Goal: Task Accomplishment & Management: Manage account settings

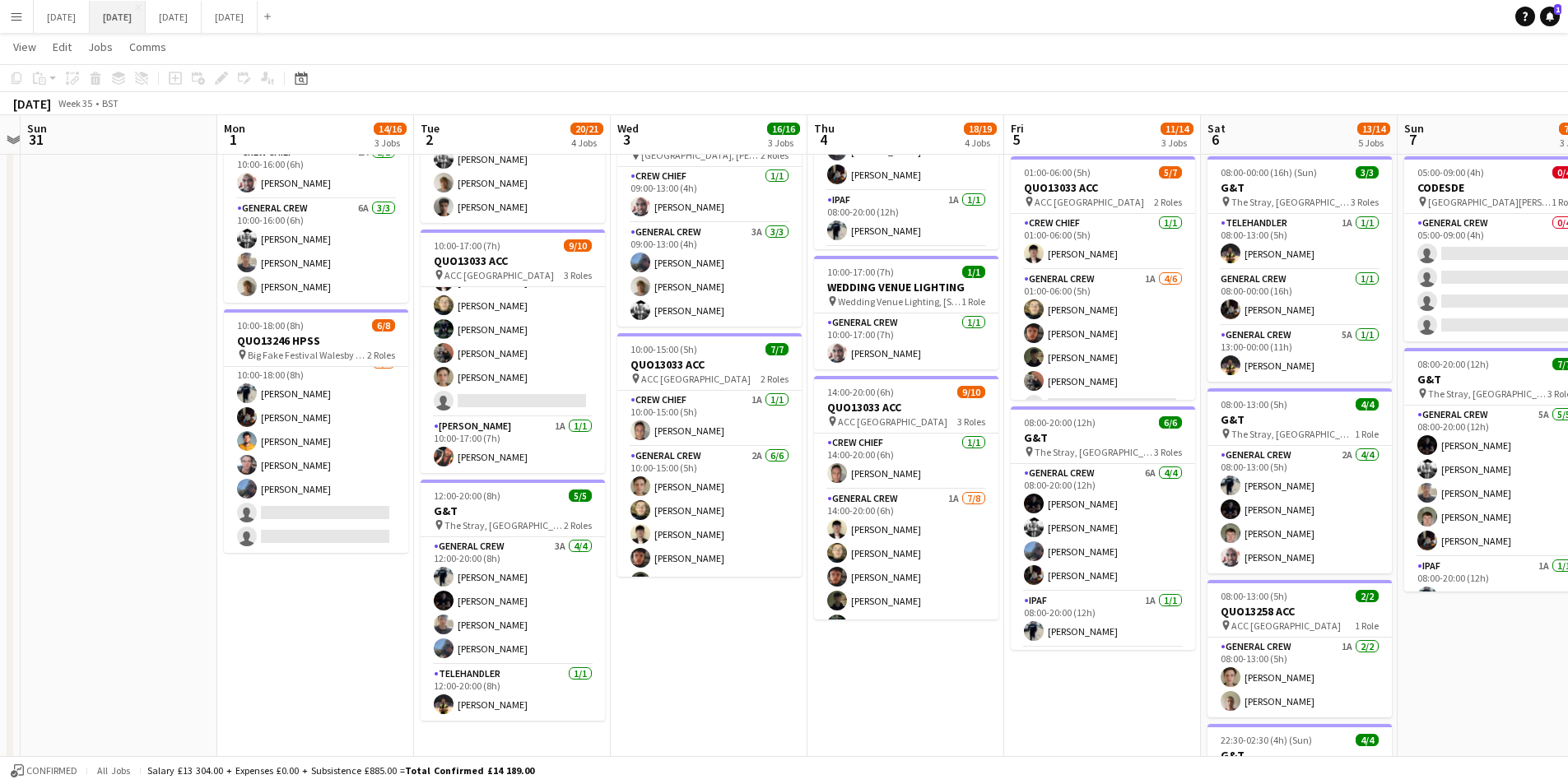
scroll to position [45, 0]
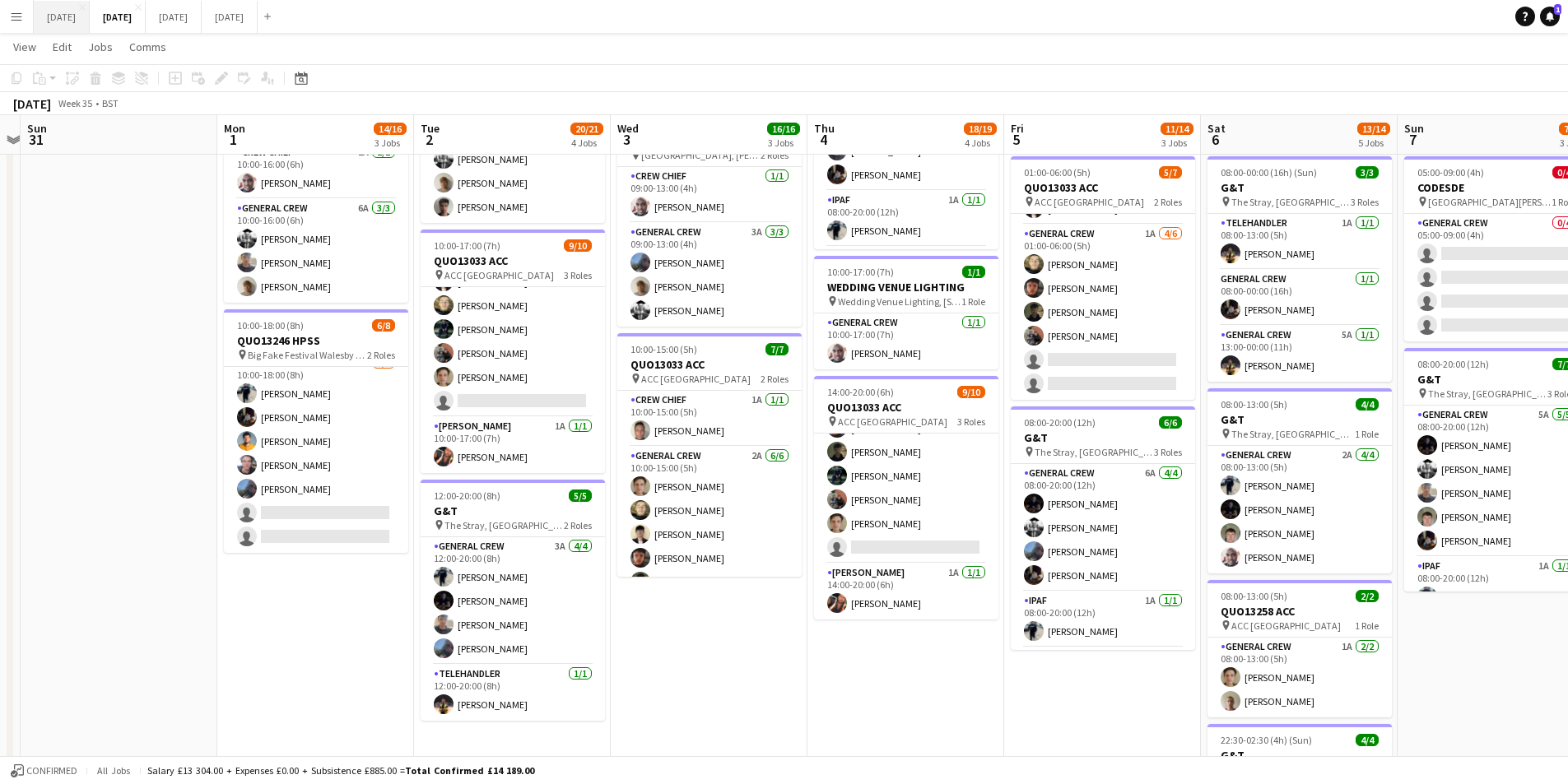
click at [70, 16] on button "[DATE] Close" at bounding box center [61, 16] width 56 height 32
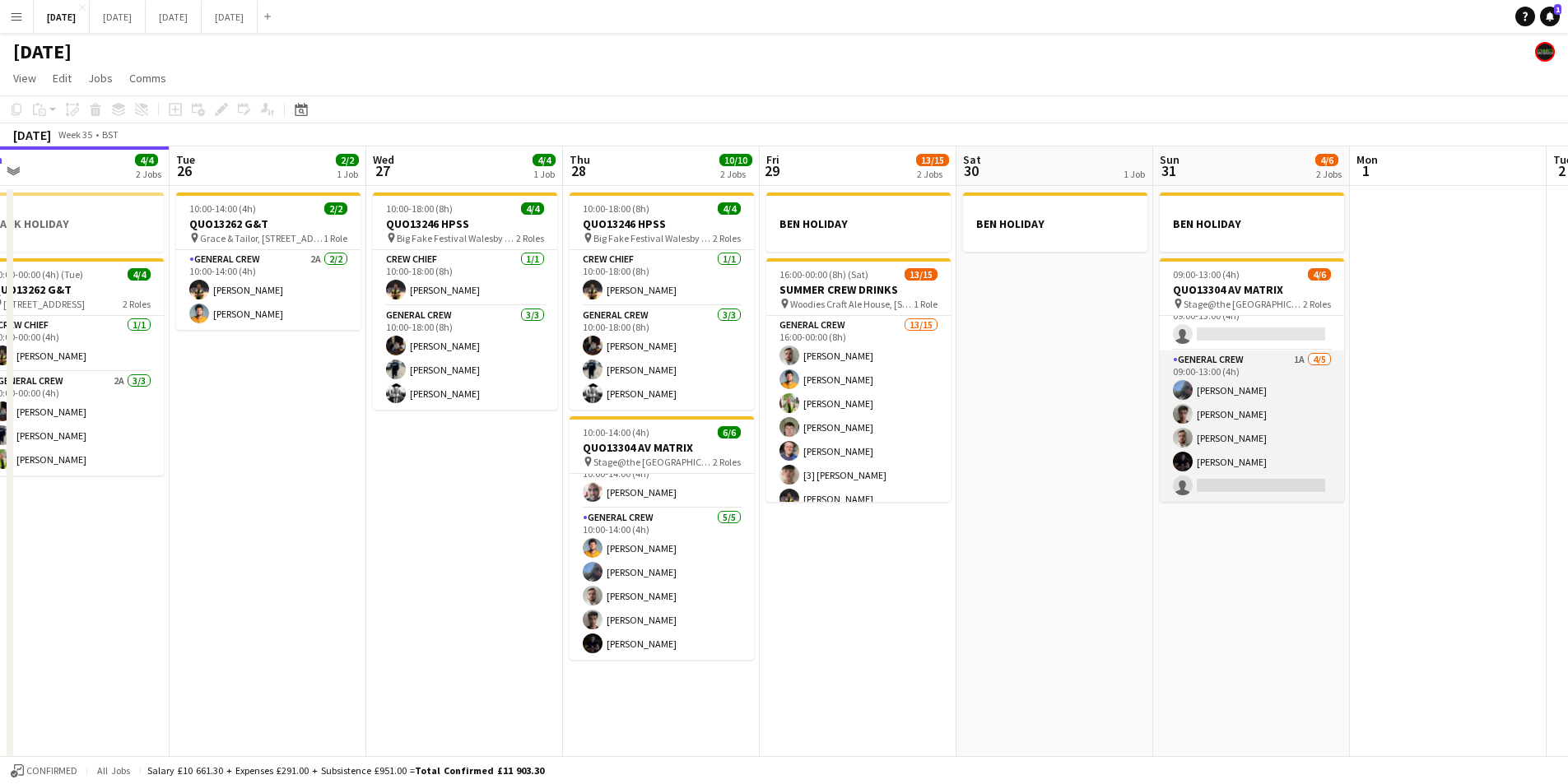
click at [1265, 431] on app-card-role "General Crew 1A [DATE] 09:00-13:00 (4h) [PERSON_NAME] Kamuren Brownhill [PERSON…" at bounding box center [1251, 426] width 184 height 151
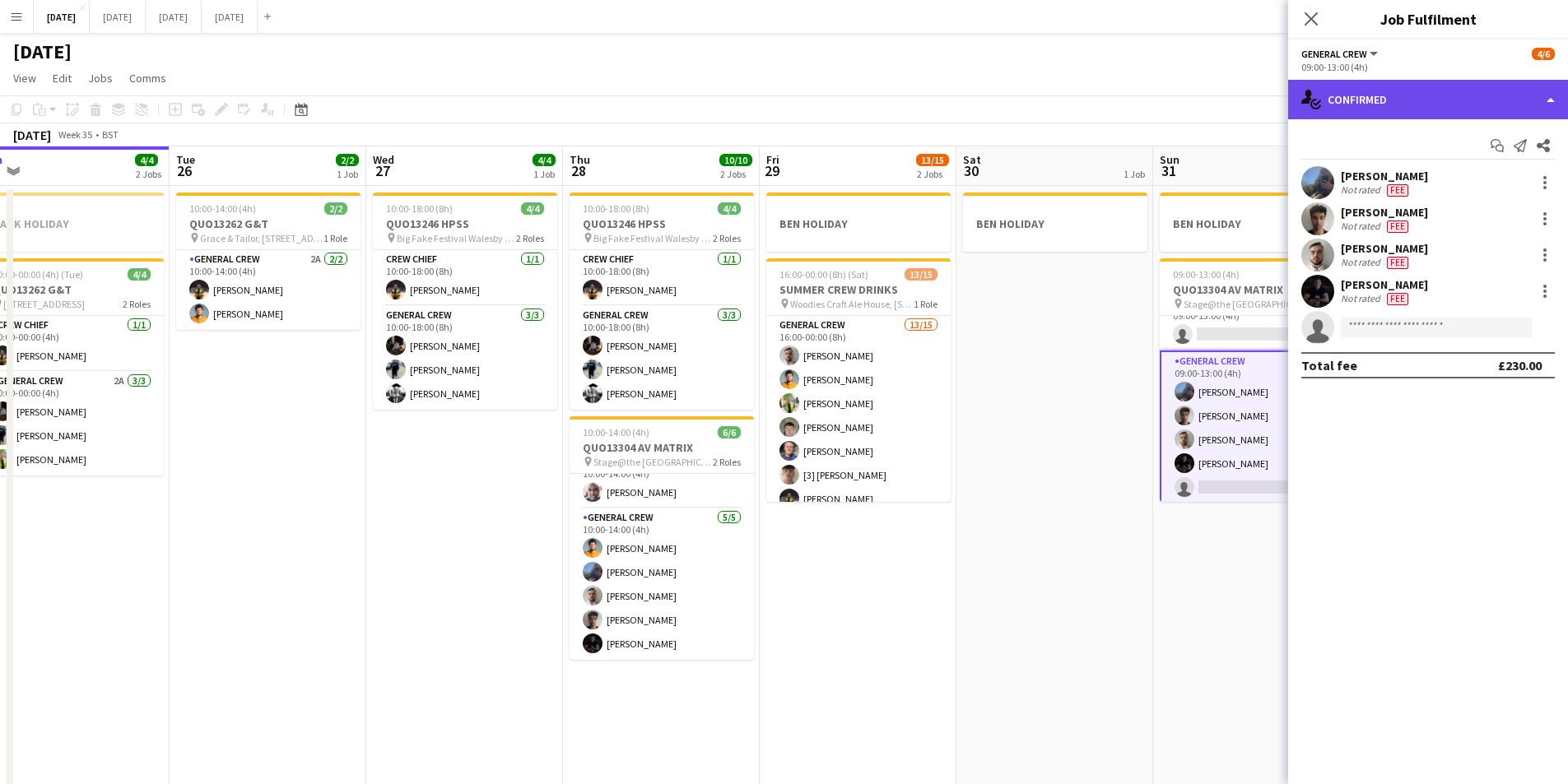
click at [1458, 103] on div "single-neutral-actions-check-2 Confirmed" at bounding box center [1427, 99] width 280 height 39
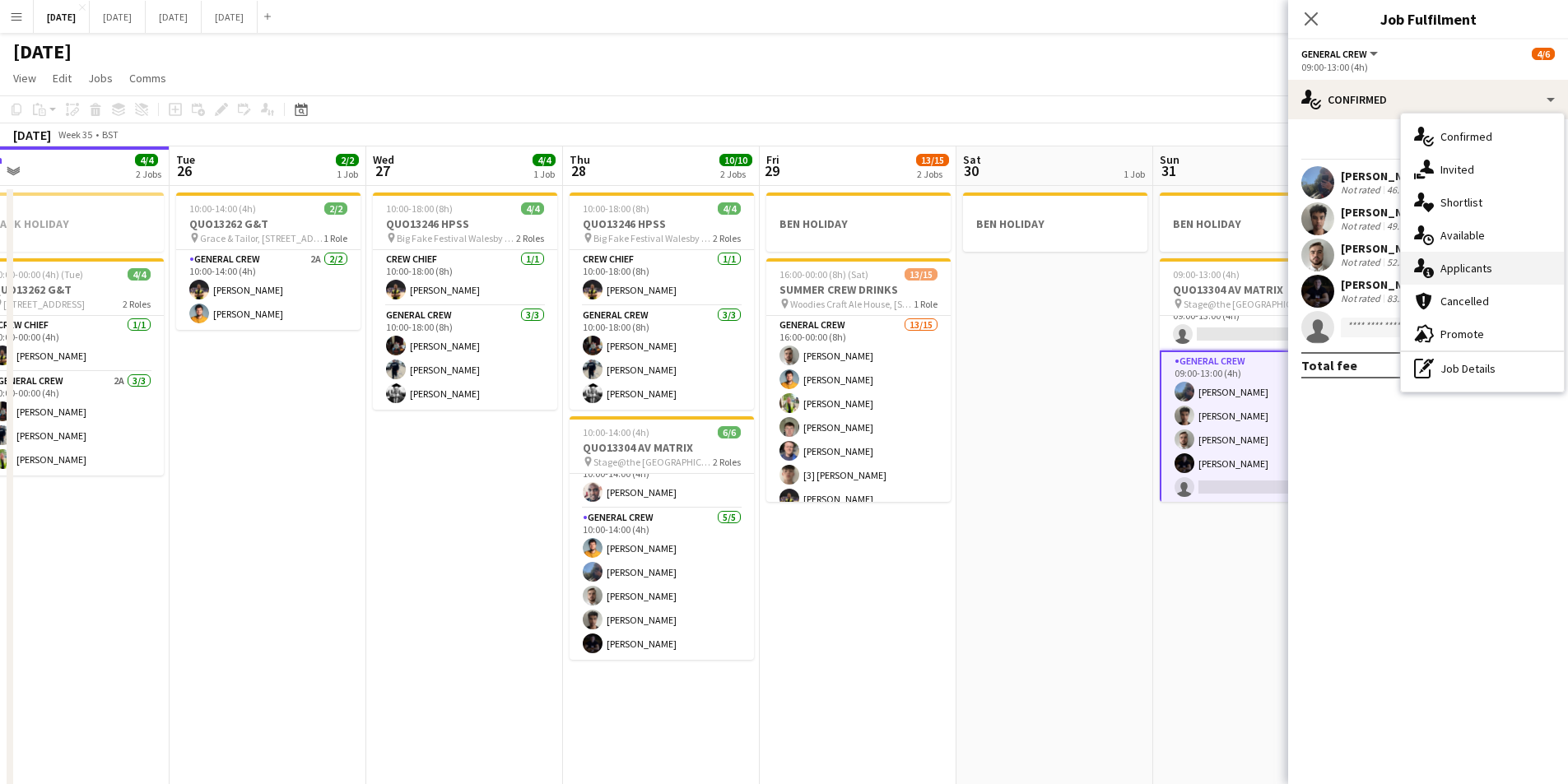
click at [1484, 264] on div "single-neutral-actions-information Applicants" at bounding box center [1482, 268] width 163 height 33
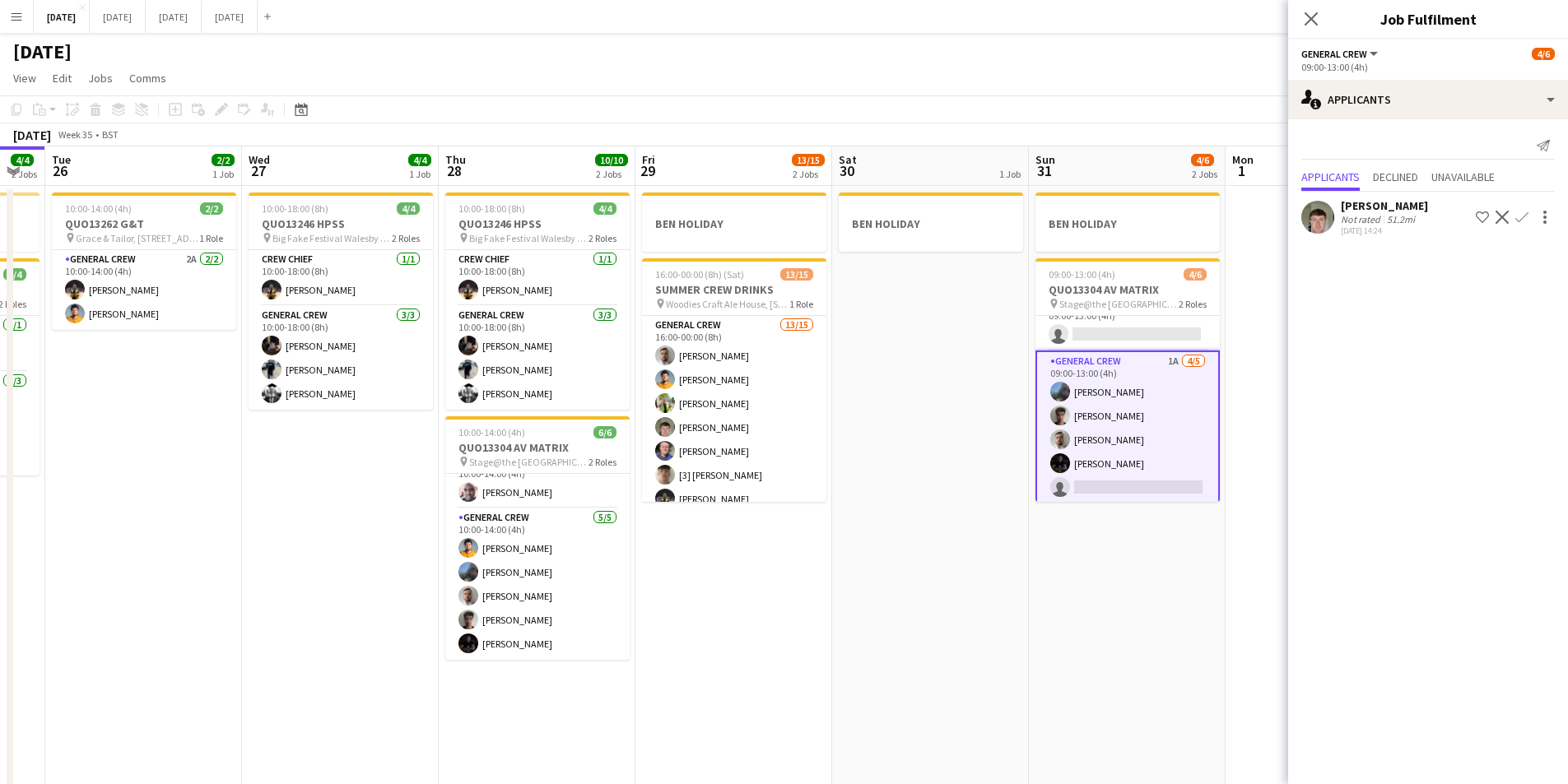
scroll to position [0, 556]
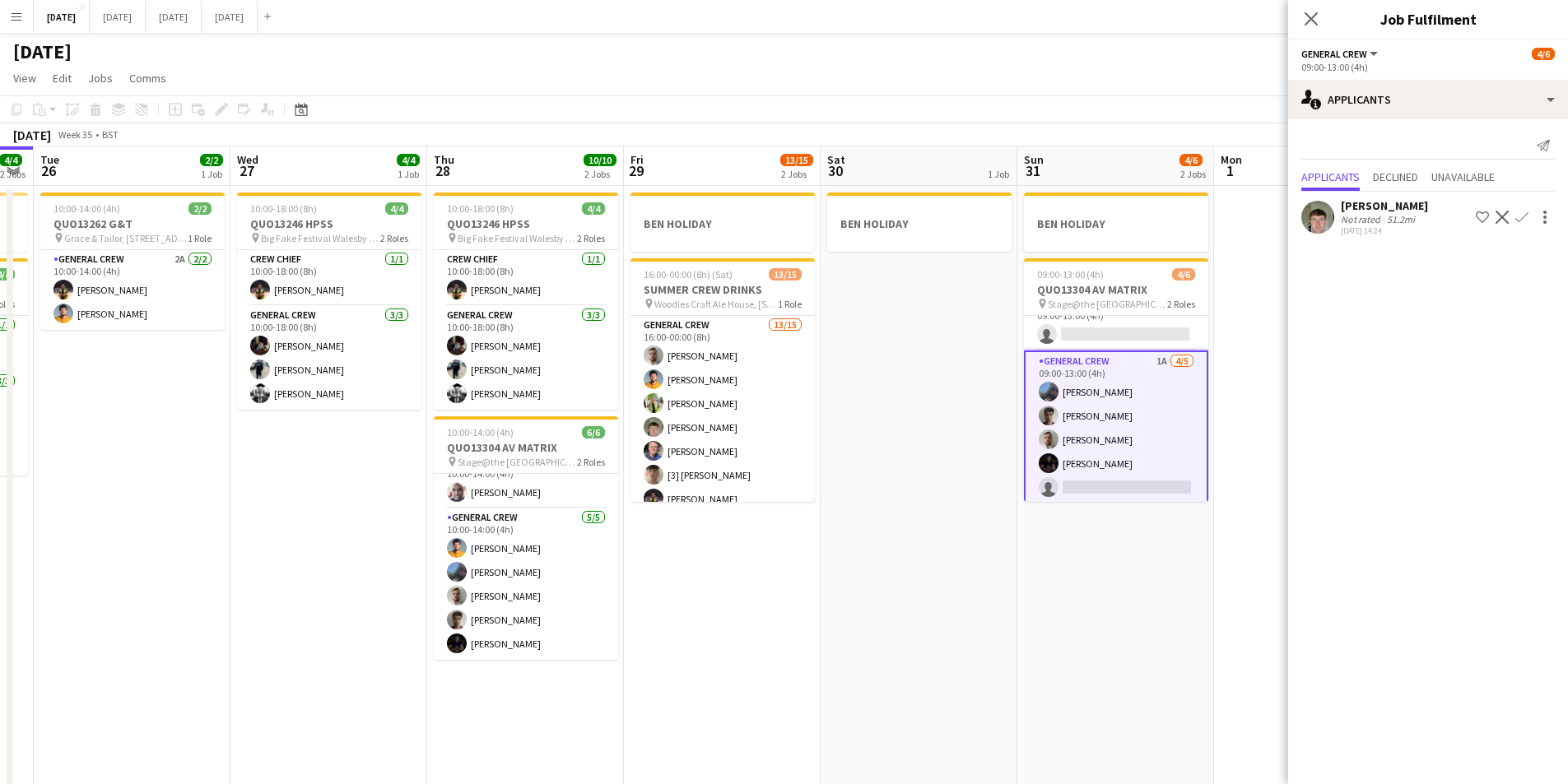
drag, startPoint x: 1164, startPoint y: 673, endPoint x: 1028, endPoint y: 658, distance: 136.8
click at [1028, 658] on app-calendar-viewport "Sat 23 8/8 4 Jobs Sun 24 2/2 1 Job Mon 25 4/4 2 Jobs Tue 26 2/2 1 Job Wed 27 4/…" at bounding box center [784, 474] width 1568 height 654
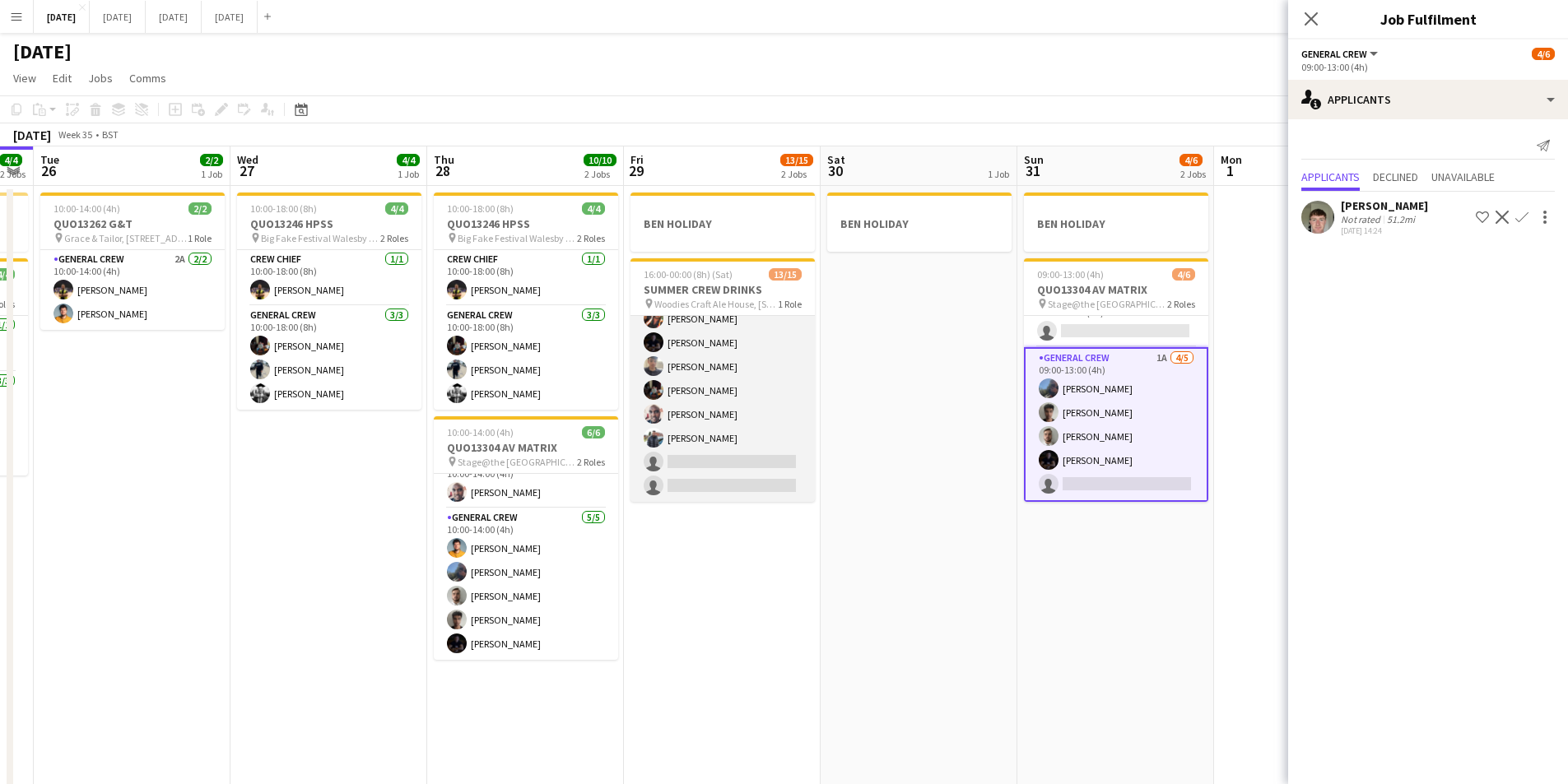
scroll to position [0, 0]
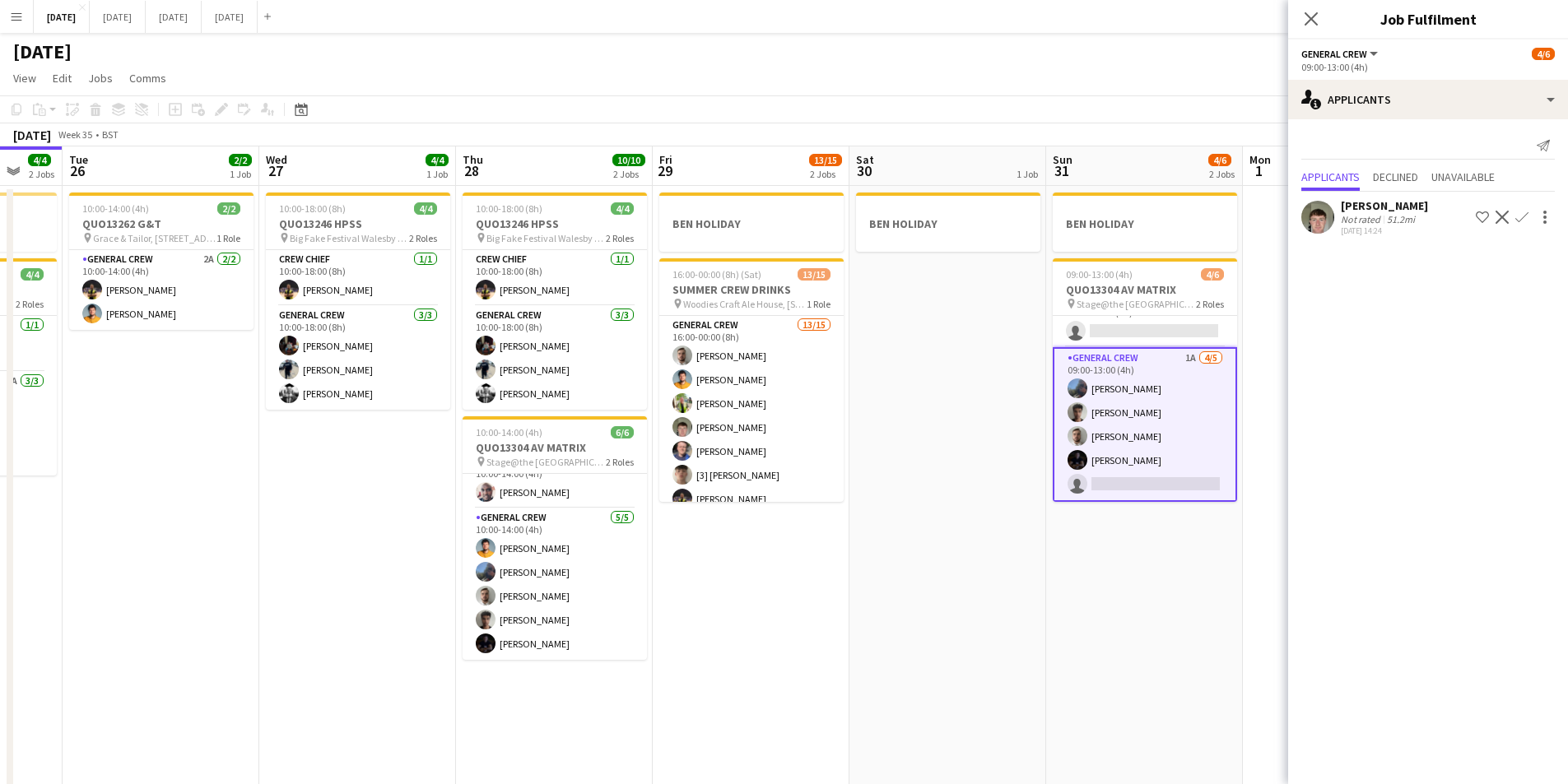
drag, startPoint x: 783, startPoint y: 527, endPoint x: 947, endPoint y: 552, distance: 165.9
click at [812, 537] on app-calendar-viewport "Sat 23 8/8 4 Jobs Sun 24 2/2 1 Job Mon 25 4/4 2 Jobs Tue 26 2/2 1 Job Wed 27 4/…" at bounding box center [784, 474] width 1568 height 654
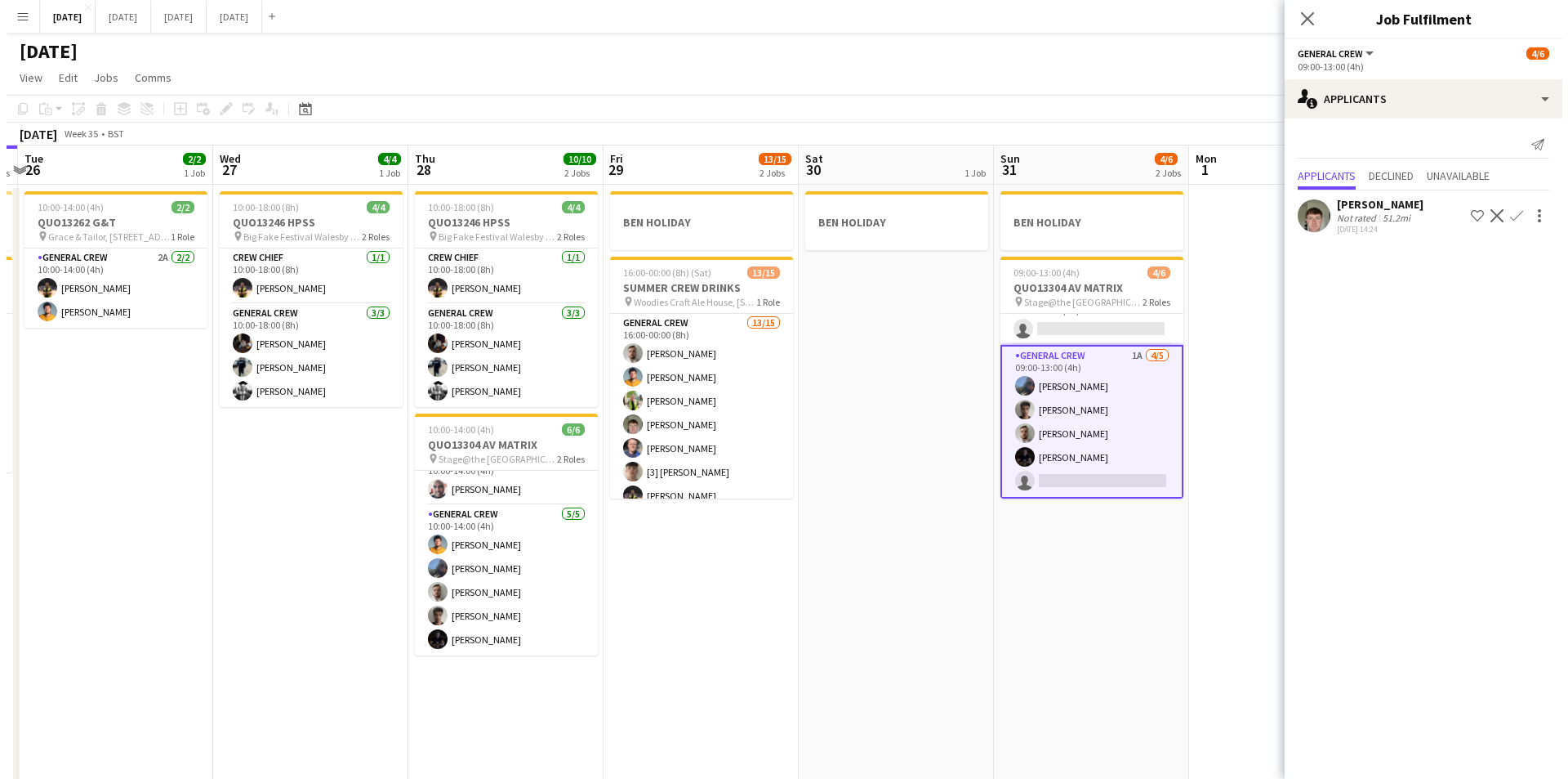
scroll to position [0, 575]
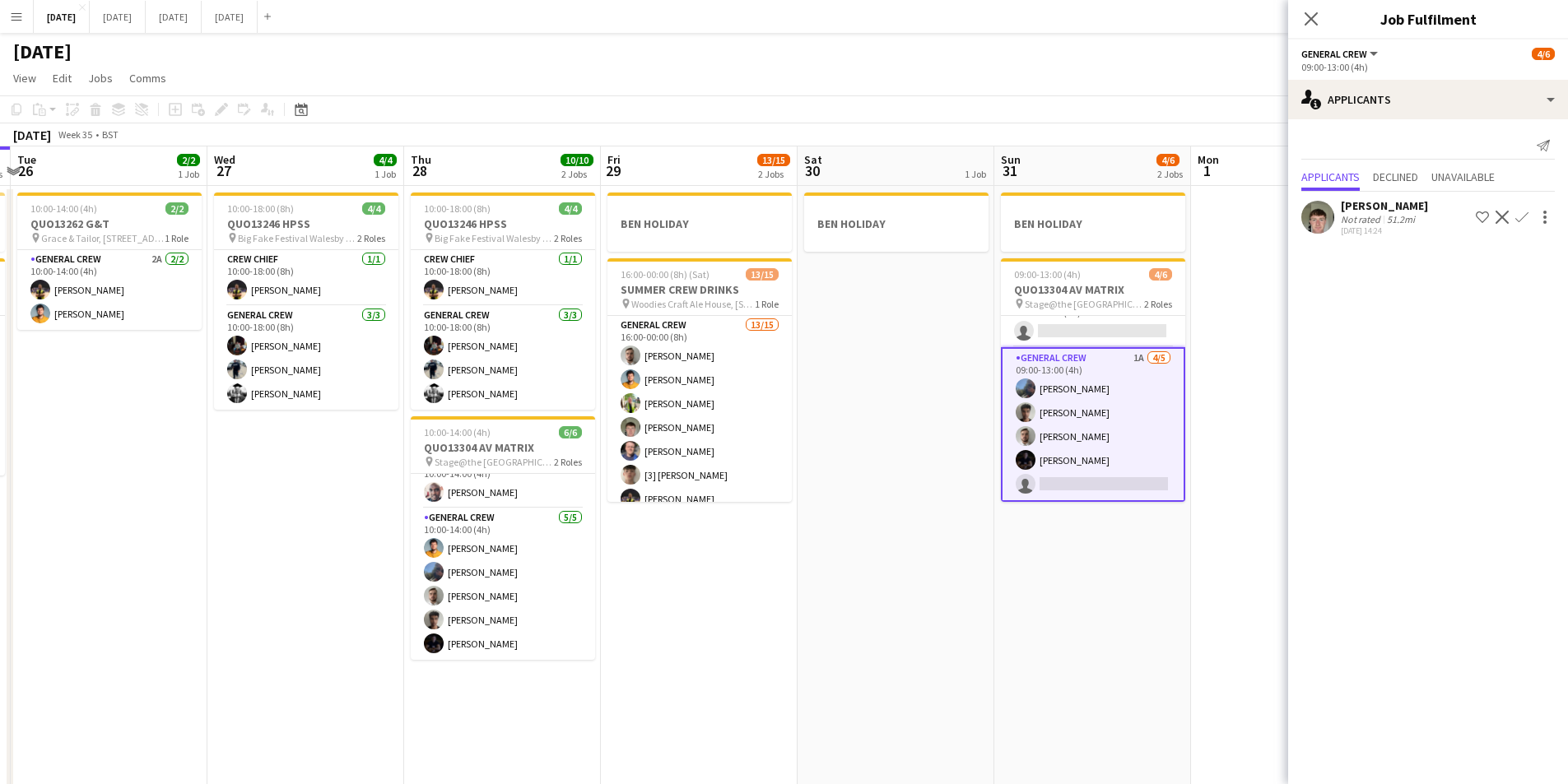
drag, startPoint x: 1050, startPoint y: 576, endPoint x: 997, endPoint y: 571, distance: 53.2
click at [997, 571] on app-calendar-viewport "Sat 23 8/8 4 Jobs Sun 24 2/2 1 Job Mon 25 4/4 2 Jobs Tue 26 2/2 1 Job Wed 27 4/…" at bounding box center [784, 474] width 1568 height 654
click at [1310, 23] on icon "Close pop-in" at bounding box center [1310, 18] width 16 height 16
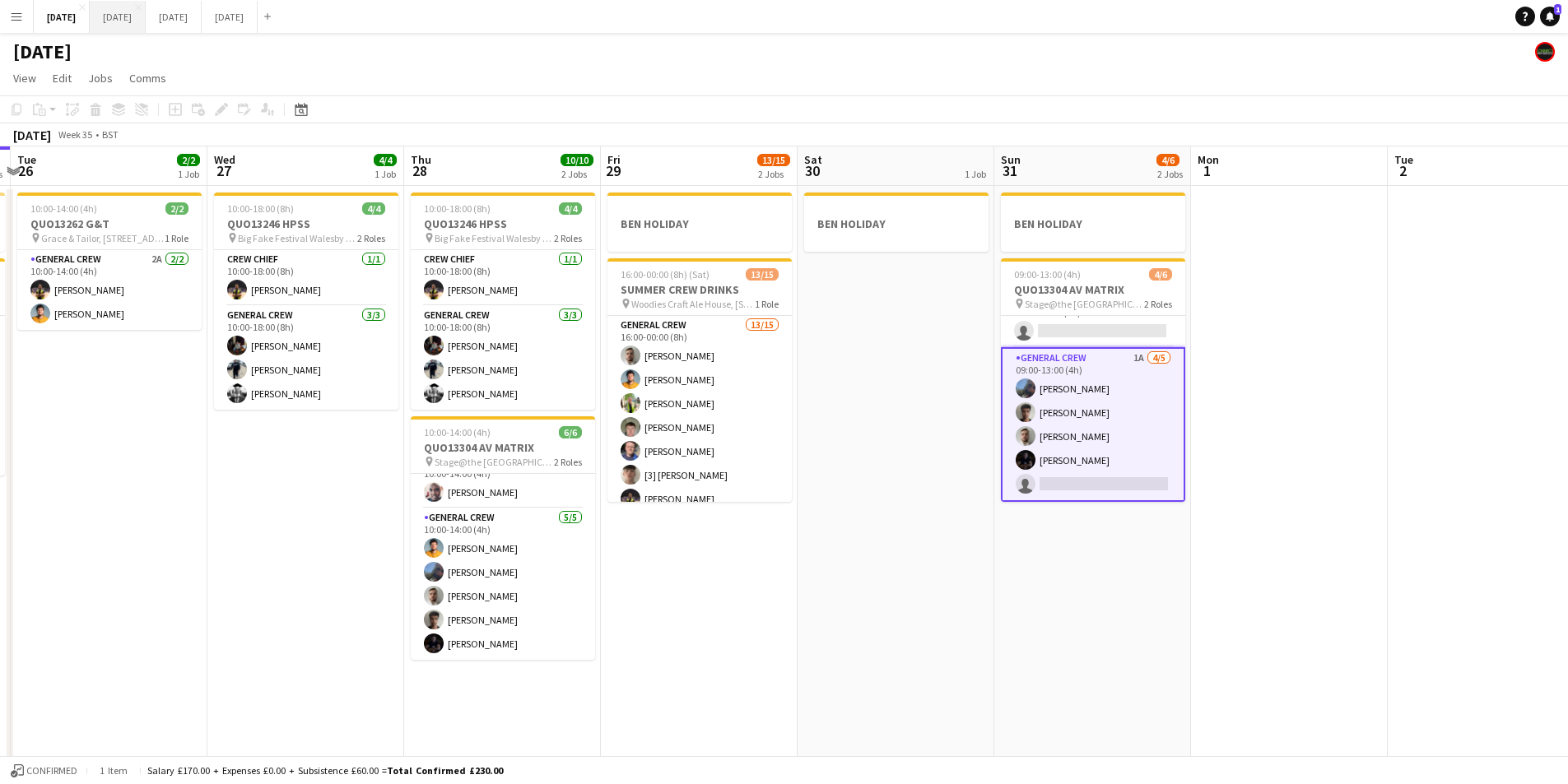
click at [141, 12] on button "[DATE] Close" at bounding box center [117, 16] width 56 height 32
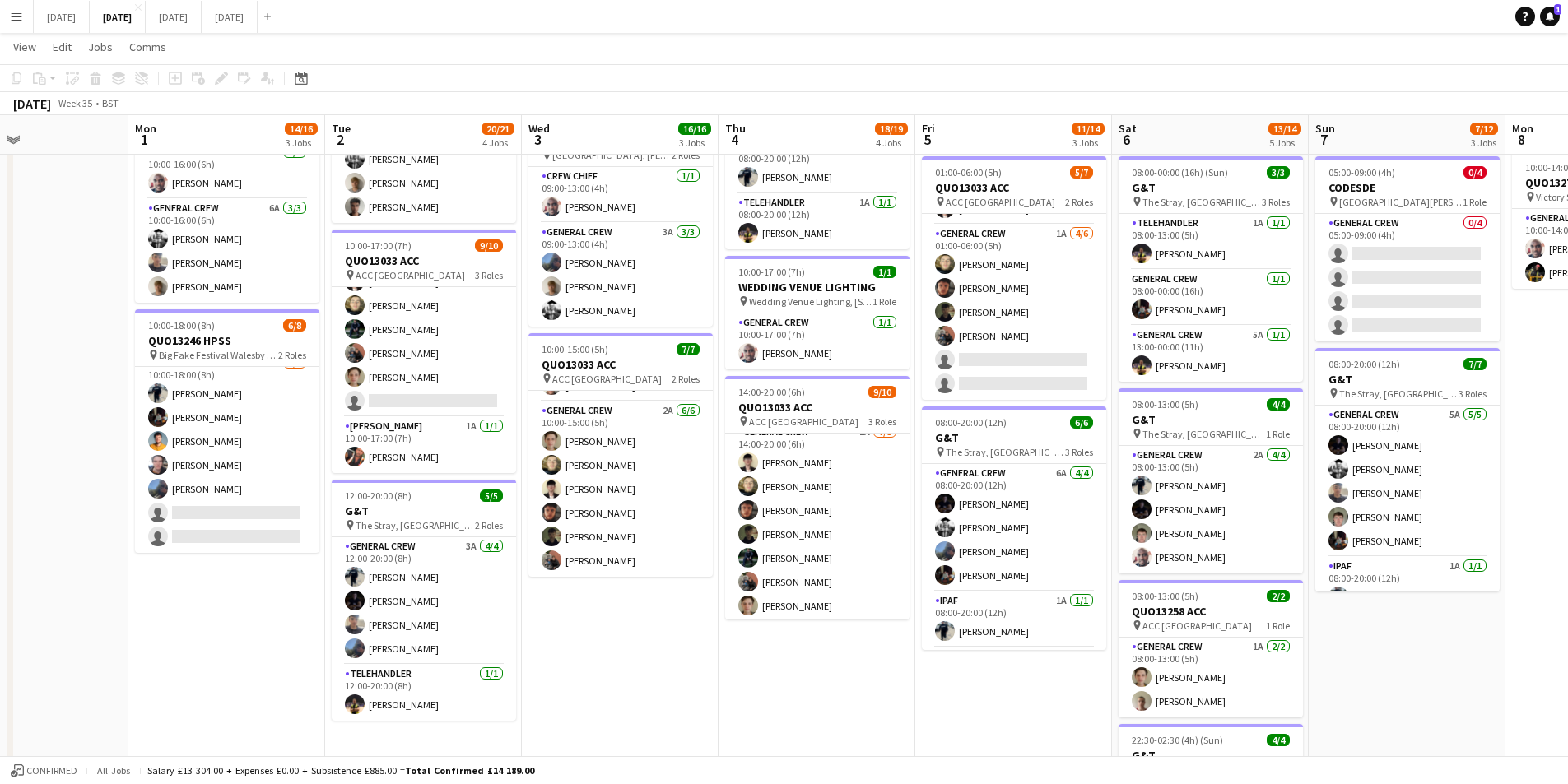
scroll to position [0, 454]
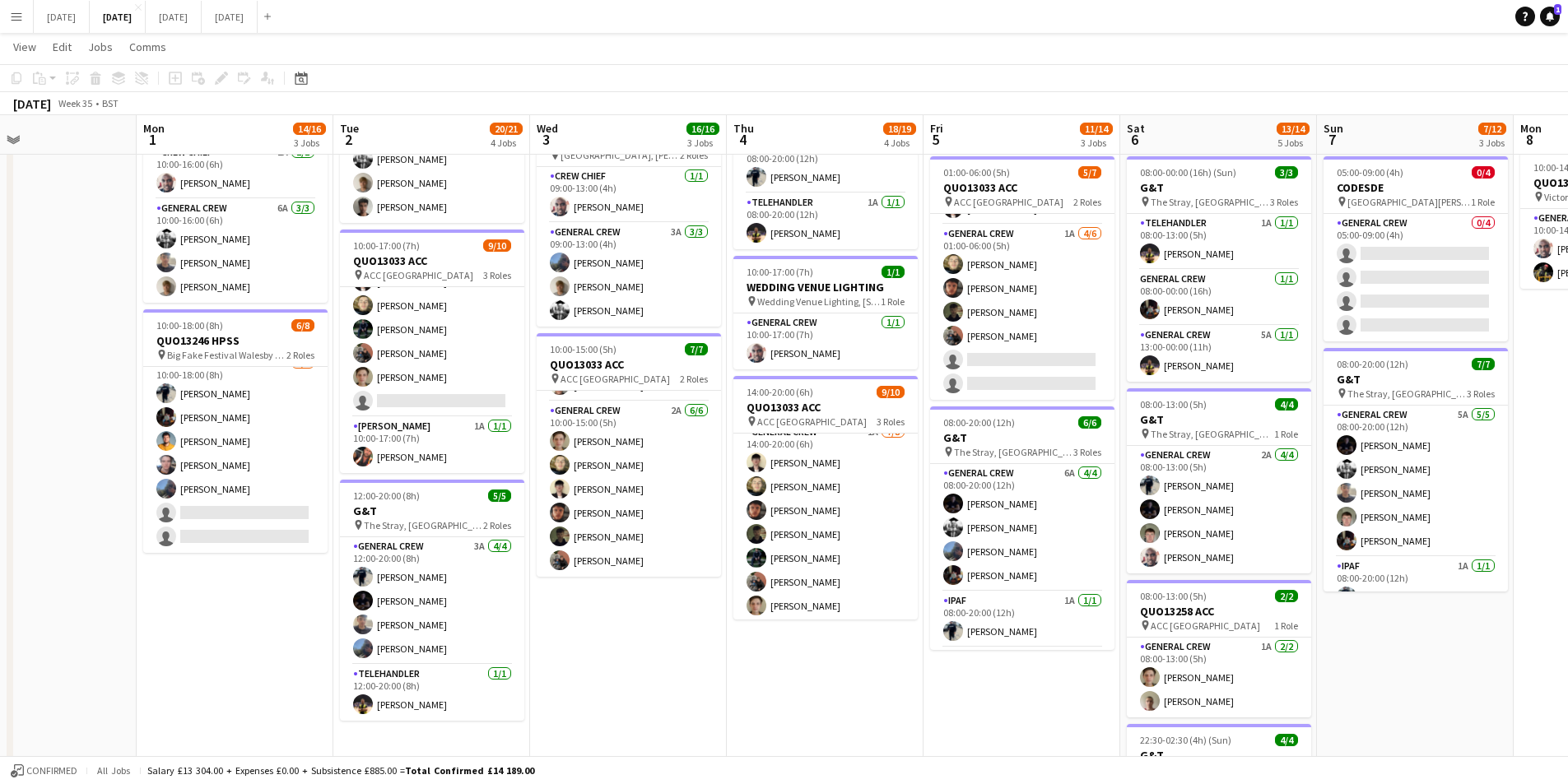
drag, startPoint x: 1465, startPoint y: 690, endPoint x: 1357, endPoint y: 662, distance: 111.6
click at [1385, 686] on app-calendar-viewport "Fri 29 Sat 30 Sun 31 Mon 1 14/16 3 Jobs Tue 2 20/21 4 Jobs Wed 3 16/16 3 Jobs T…" at bounding box center [784, 341] width 1568 height 1212
click at [77, 20] on button "[DATE] Close" at bounding box center [61, 16] width 56 height 32
